Goal: Use online tool/utility: Use online tool/utility

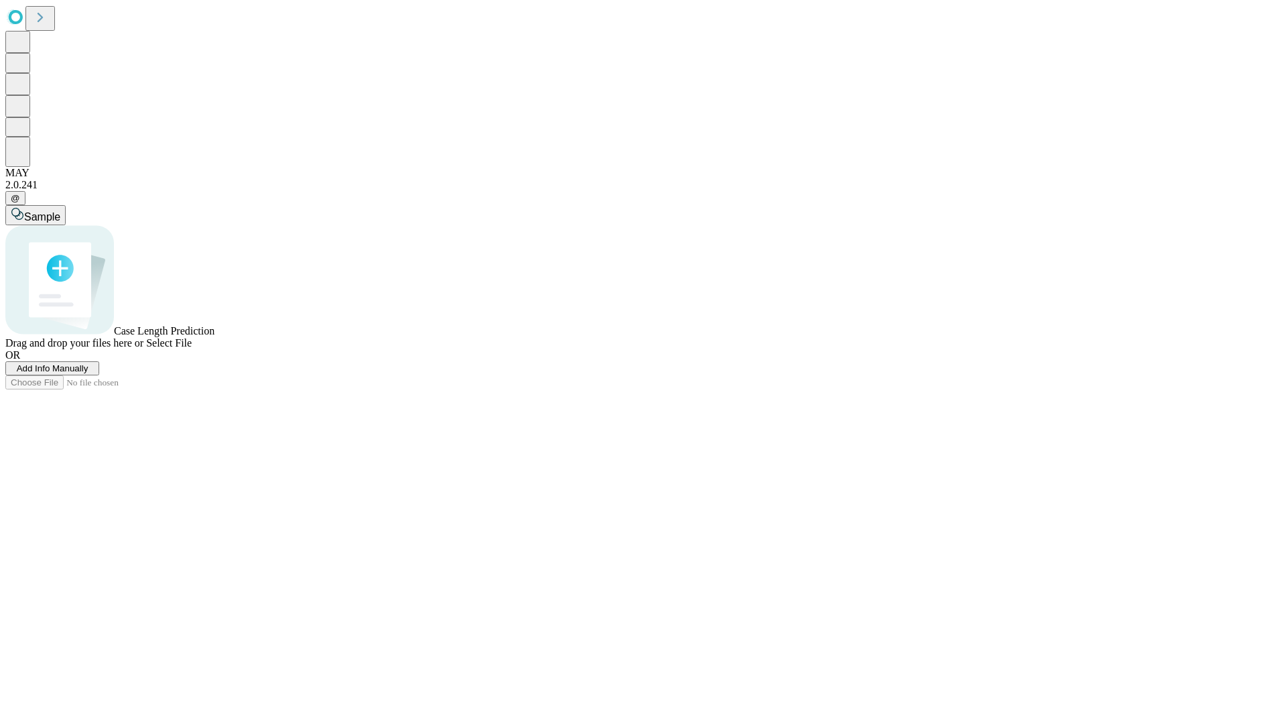
click at [192, 349] on span "Select File" at bounding box center [169, 342] width 46 height 11
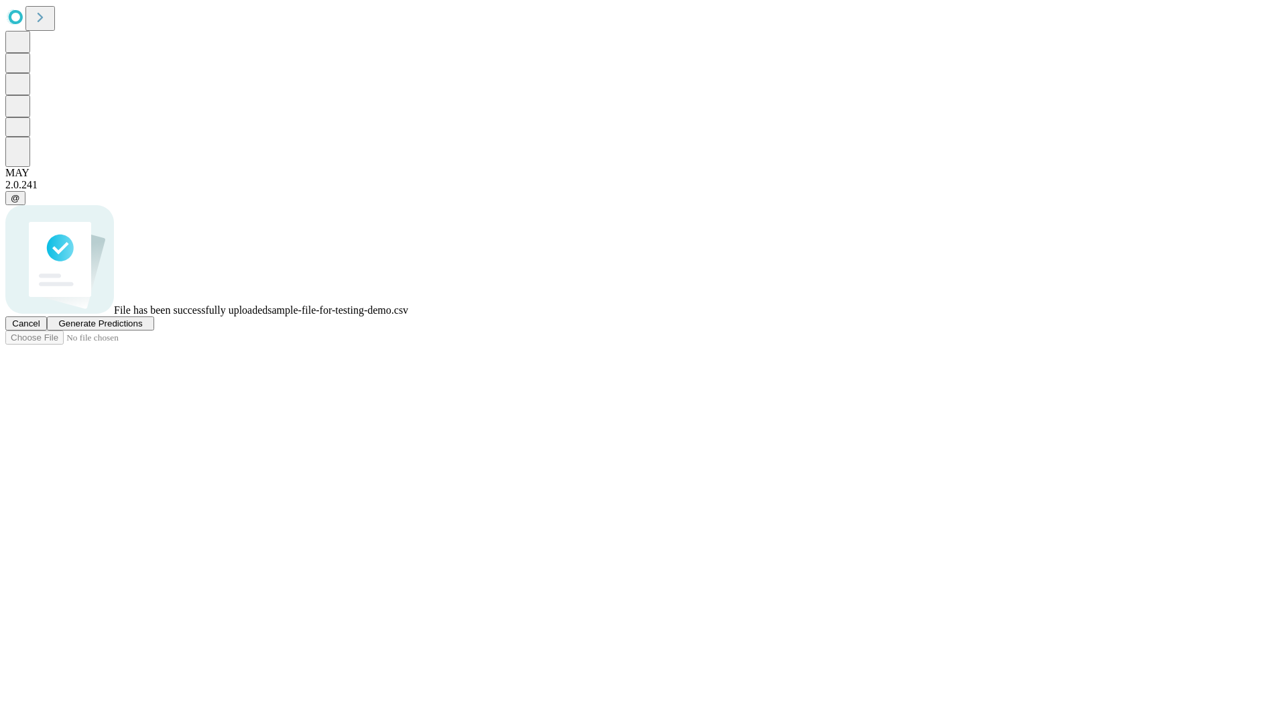
click at [142, 329] on span "Generate Predictions" at bounding box center [100, 323] width 84 height 10
